Goal: Task Accomplishment & Management: Use online tool/utility

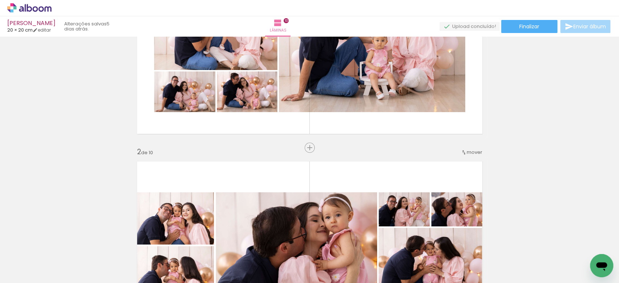
scroll to position [48, 0]
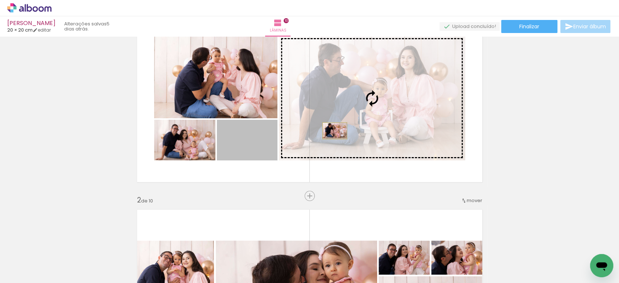
drag, startPoint x: 251, startPoint y: 149, endPoint x: 331, endPoint y: 131, distance: 82.0
click at [0, 0] on slot at bounding box center [0, 0] width 0 height 0
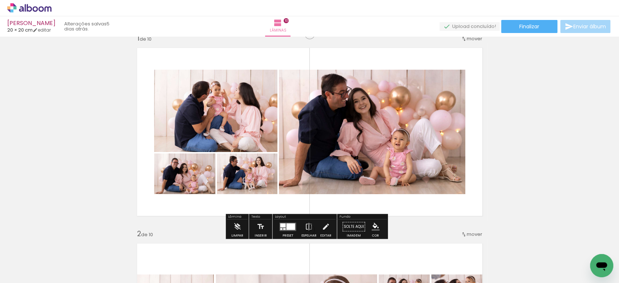
scroll to position [0, 0]
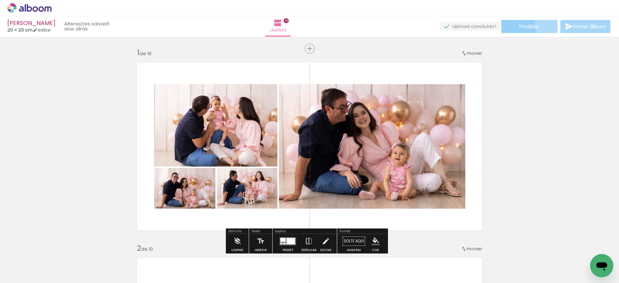
click at [545, 25] on paper-button "Finalizar" at bounding box center [529, 26] width 56 height 13
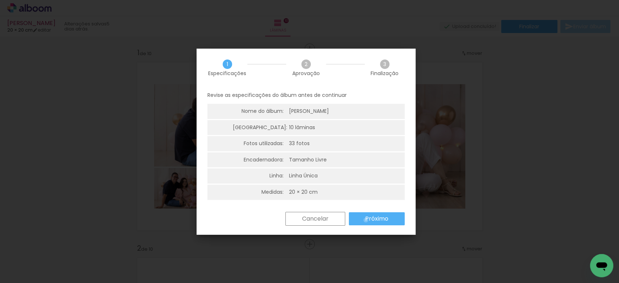
click at [0, 0] on slot "Próximo" at bounding box center [0, 0] width 0 height 0
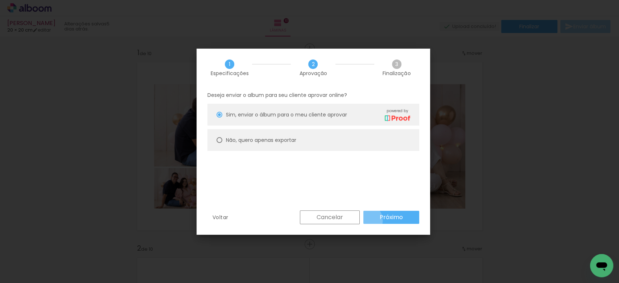
click at [365, 221] on paper-button "Próximo" at bounding box center [392, 217] width 56 height 13
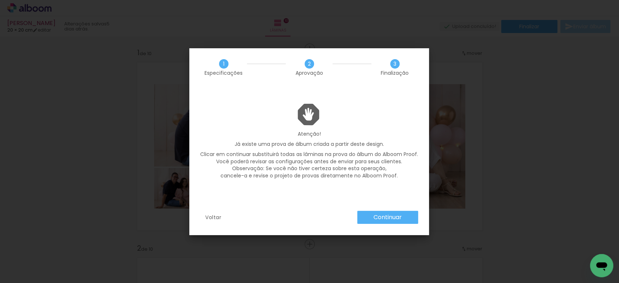
click at [372, 218] on paper-button "Continuar" at bounding box center [387, 217] width 61 height 13
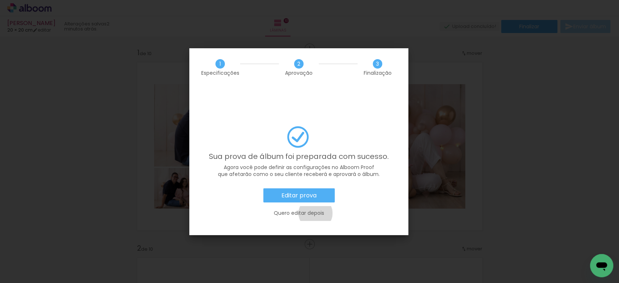
click at [0, 0] on slot "Quero editar depois" at bounding box center [0, 0] width 0 height 0
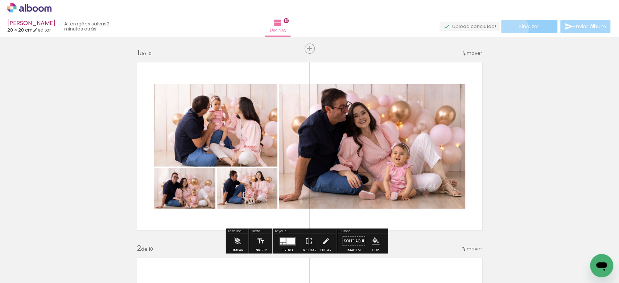
click at [505, 29] on paper-button "Finalizar" at bounding box center [529, 26] width 56 height 13
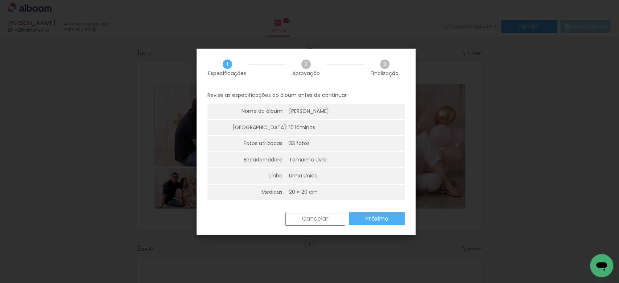
click at [0, 0] on slot "Próximo" at bounding box center [0, 0] width 0 height 0
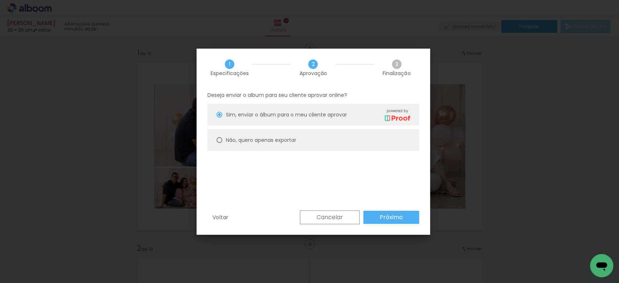
click at [378, 217] on paper-button "Próximo" at bounding box center [392, 217] width 56 height 13
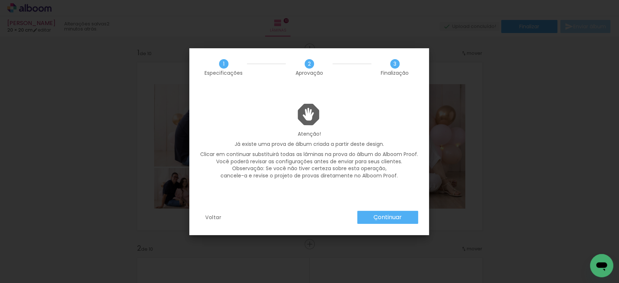
click at [0, 0] on slot "Continuar" at bounding box center [0, 0] width 0 height 0
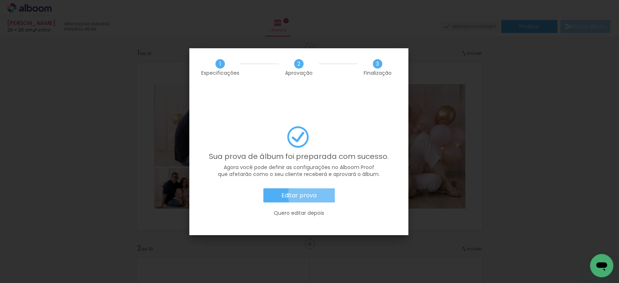
click at [0, 0] on slot "Editar prova" at bounding box center [0, 0] width 0 height 0
